Goal: Task Accomplishment & Management: Use online tool/utility

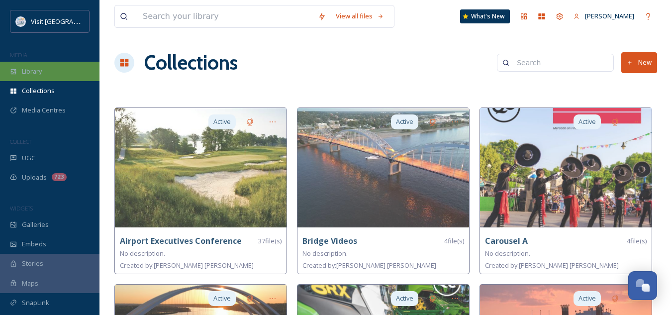
click at [49, 76] on div "Library" at bounding box center [50, 71] width 100 height 19
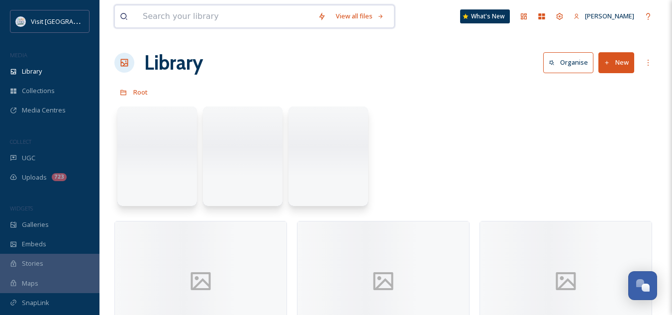
click at [175, 18] on input at bounding box center [225, 16] width 175 height 22
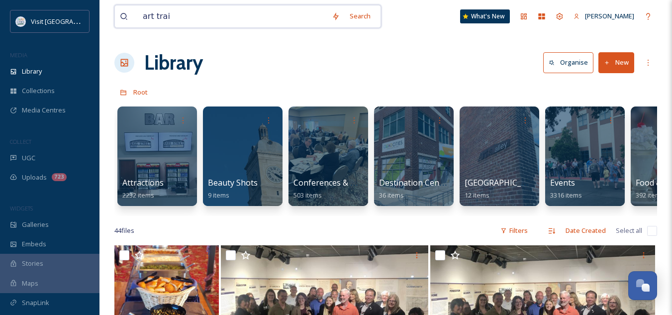
type input "art trail"
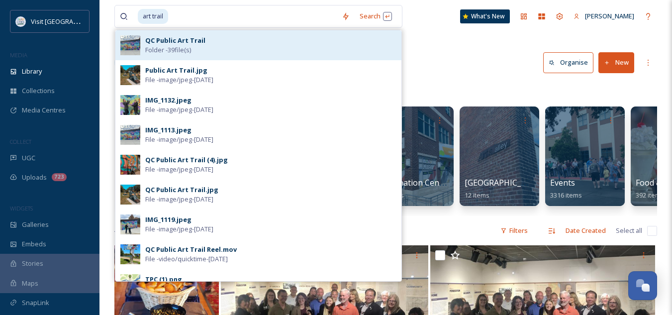
click at [184, 46] on span "Folder - 39 file(s)" at bounding box center [168, 49] width 46 height 9
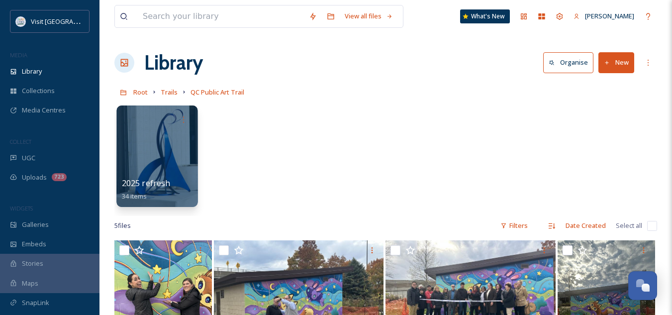
click at [153, 183] on span "2025 refresh" at bounding box center [146, 183] width 49 height 11
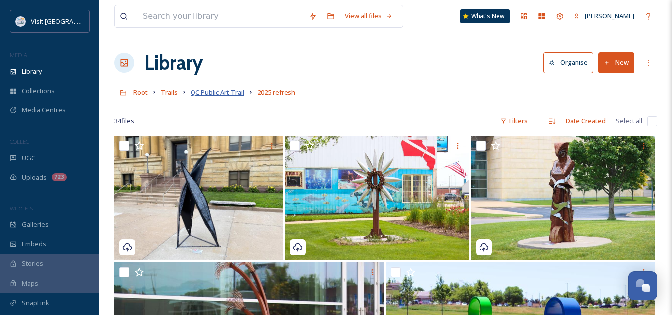
click at [232, 94] on span "QC Public Art Trail" at bounding box center [218, 92] width 54 height 9
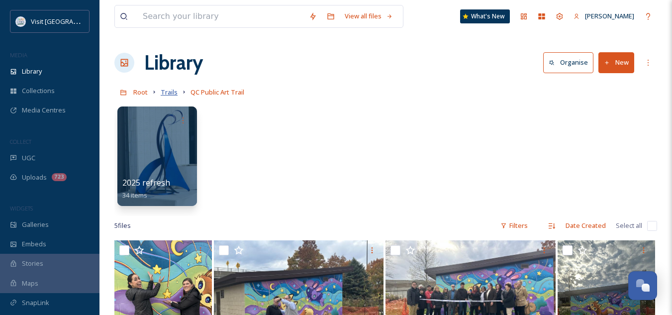
click at [168, 90] on span "Trails" at bounding box center [169, 92] width 17 height 9
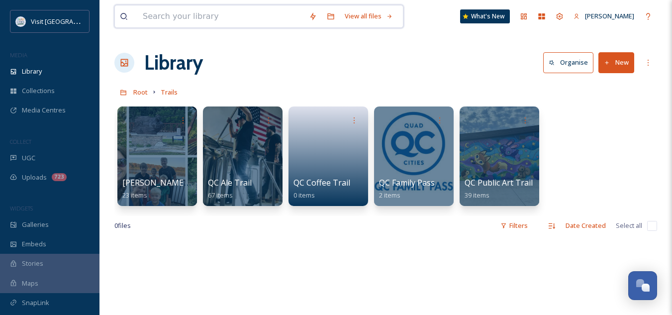
click at [233, 16] on input at bounding box center [221, 16] width 166 height 22
click at [224, 22] on input at bounding box center [221, 16] width 166 height 22
type input "grand prix"
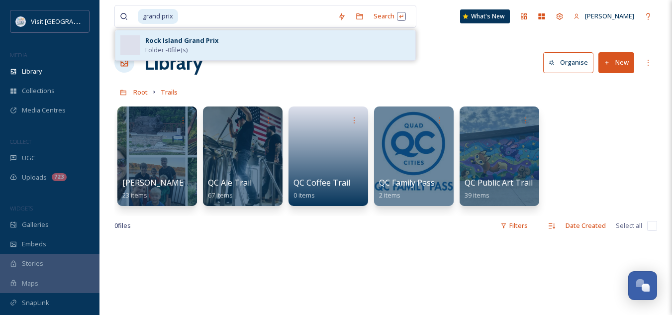
click at [203, 37] on strong "Rock Island Grand Prix" at bounding box center [181, 40] width 73 height 9
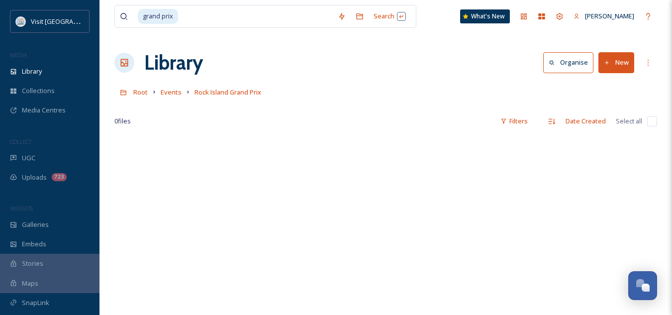
click at [612, 63] on button "New" at bounding box center [617, 62] width 36 height 20
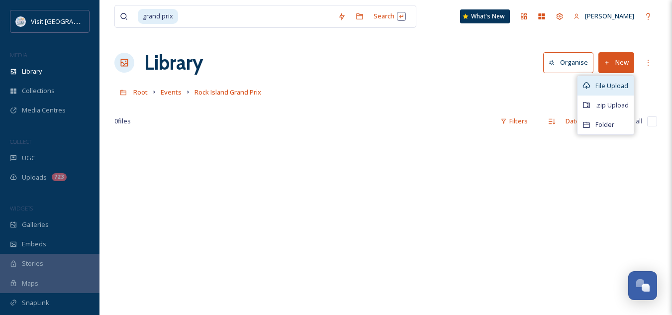
click at [599, 84] on span "File Upload" at bounding box center [612, 85] width 33 height 9
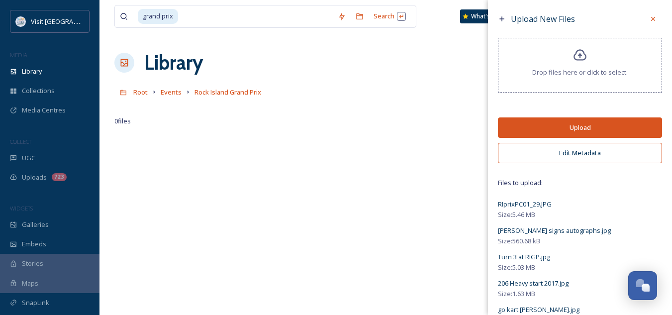
click at [569, 127] on button "Upload" at bounding box center [580, 127] width 164 height 20
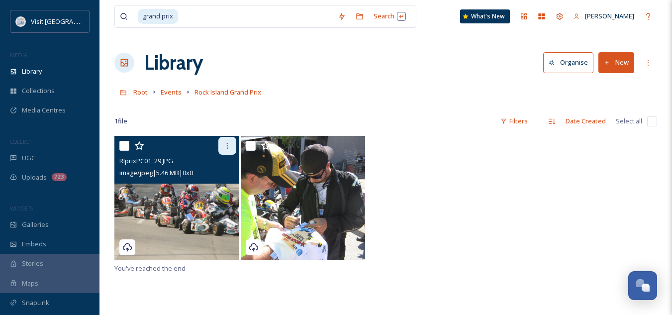
click at [227, 144] on icon at bounding box center [227, 146] width 8 height 8
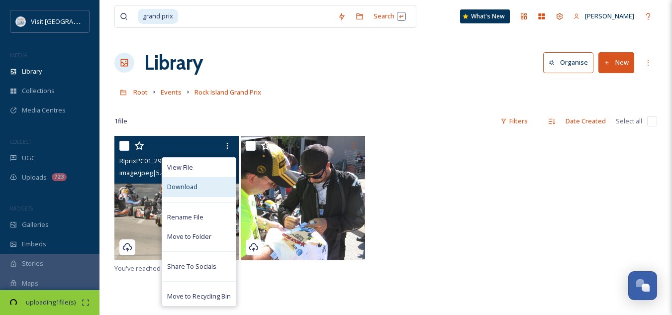
click at [196, 187] on span "Download" at bounding box center [182, 186] width 30 height 9
